Goal: Purchase product/service

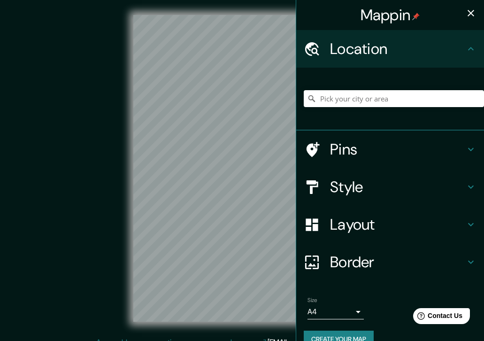
click at [341, 86] on div at bounding box center [394, 98] width 180 height 47
click at [343, 98] on input "Pick your city or area" at bounding box center [394, 98] width 180 height 17
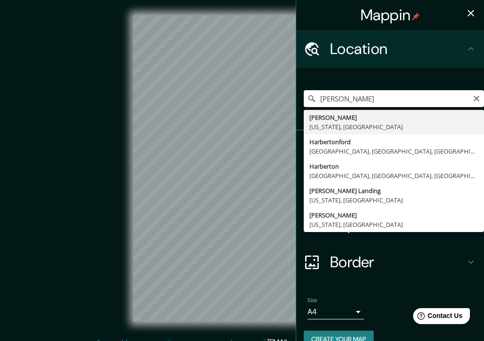
type input "[GEOGRAPHIC_DATA], [US_STATE], [GEOGRAPHIC_DATA]"
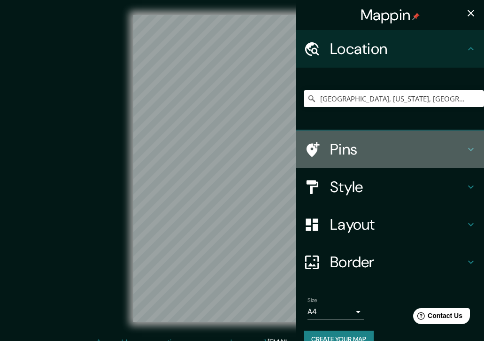
click at [345, 146] on h4 "Pins" at bounding box center [397, 149] width 135 height 19
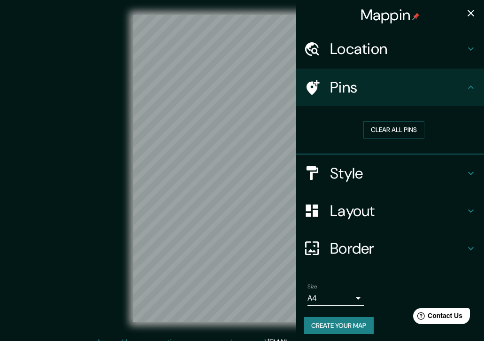
click at [322, 88] on div at bounding box center [317, 87] width 26 height 16
click at [473, 84] on icon at bounding box center [470, 87] width 11 height 11
click at [472, 171] on icon at bounding box center [470, 173] width 11 height 11
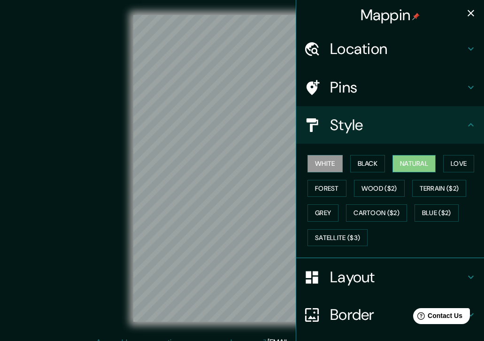
click at [418, 164] on button "Natural" at bounding box center [413, 163] width 43 height 17
click at [461, 163] on button "Love" at bounding box center [458, 163] width 31 height 17
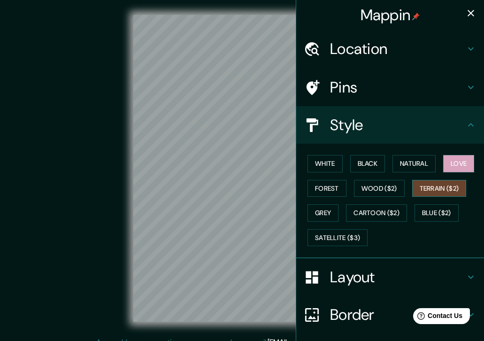
click at [437, 184] on button "Terrain ($2)" at bounding box center [439, 188] width 54 height 17
click at [378, 188] on button "Wood ($2)" at bounding box center [379, 188] width 51 height 17
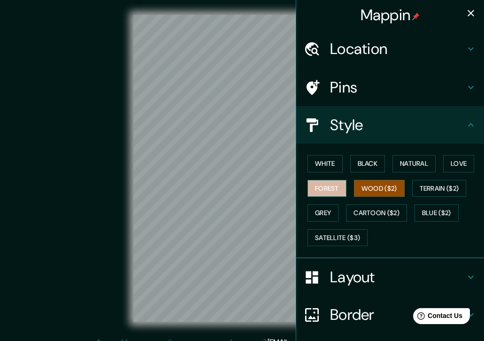
click at [329, 189] on button "Forest" at bounding box center [326, 188] width 39 height 17
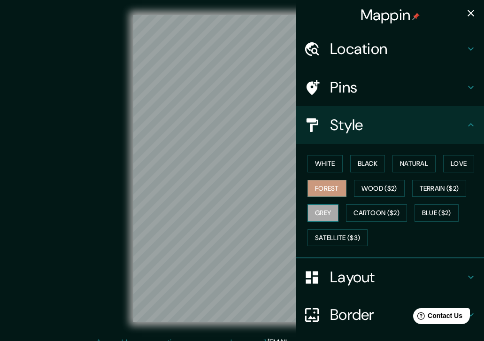
click at [322, 212] on button "Grey" at bounding box center [322, 212] width 31 height 17
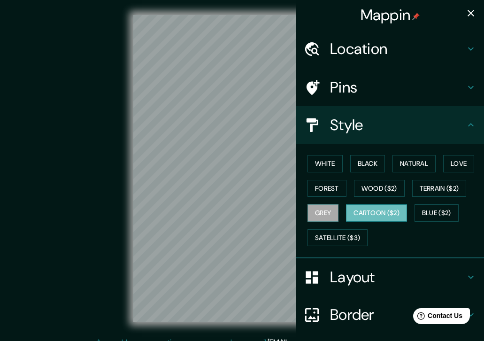
click at [376, 209] on button "Cartoon ($2)" at bounding box center [376, 212] width 61 height 17
click at [439, 208] on button "Blue ($2)" at bounding box center [436, 212] width 44 height 17
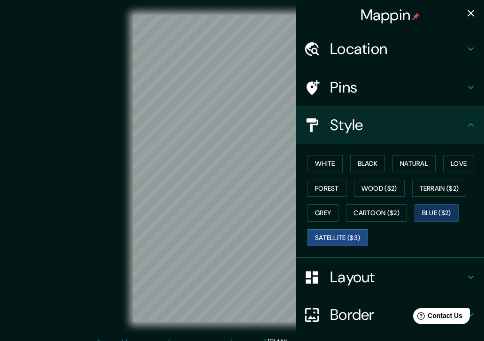
click at [340, 238] on button "Satellite ($3)" at bounding box center [337, 237] width 60 height 17
click at [344, 269] on h4 "Layout" at bounding box center [397, 277] width 135 height 19
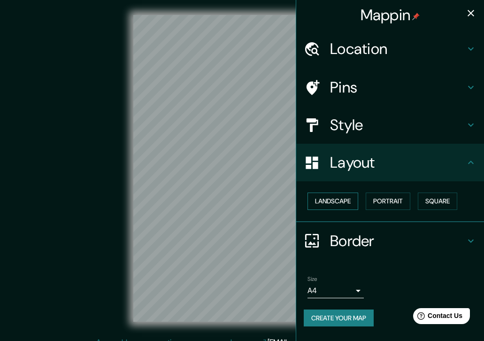
click at [331, 202] on button "Landscape" at bounding box center [332, 200] width 51 height 17
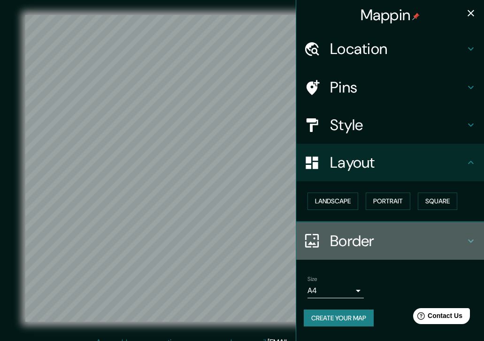
click at [342, 235] on h4 "Border" at bounding box center [397, 240] width 135 height 19
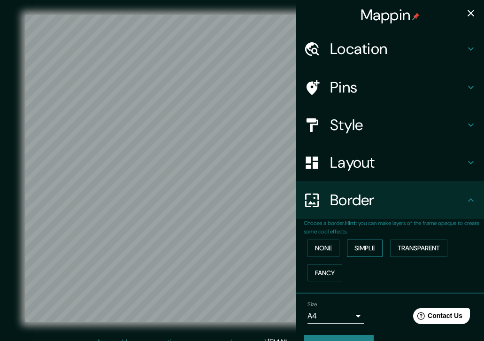
click at [367, 243] on button "Simple" at bounding box center [365, 247] width 36 height 17
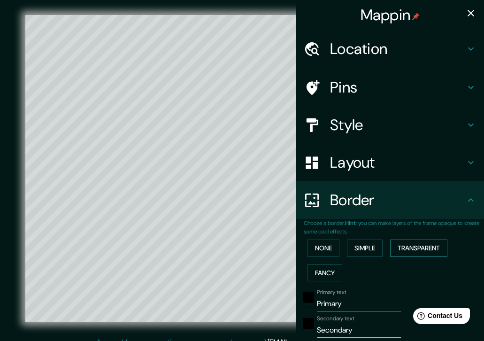
click at [418, 243] on button "Transparent" at bounding box center [418, 247] width 57 height 17
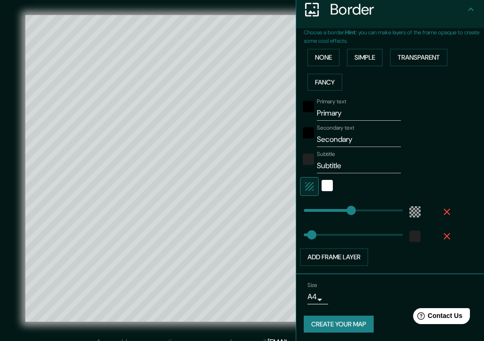
scroll to position [190, 0]
